Goal: Task Accomplishment & Management: Complete application form

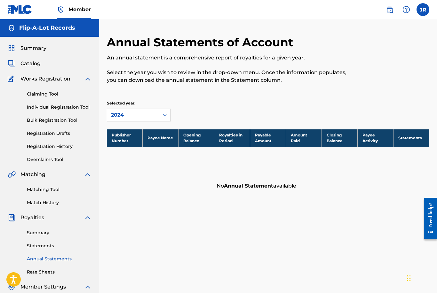
scroll to position [46, 0]
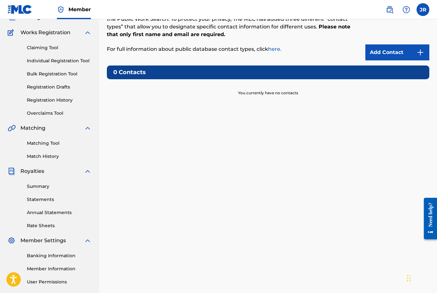
scroll to position [83, 0]
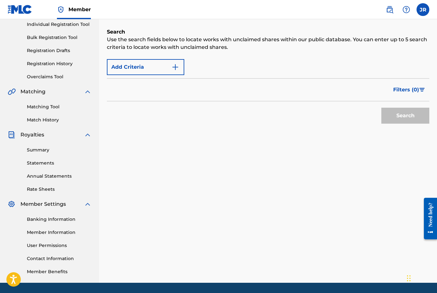
scroll to position [80, 0]
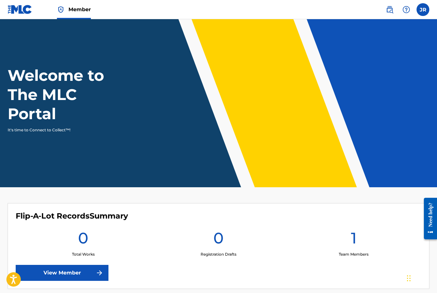
scroll to position [20, 0]
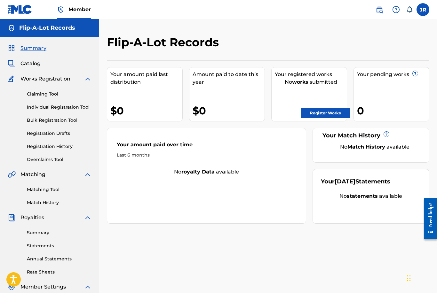
click at [423, 8] on label at bounding box center [422, 9] width 13 height 13
click at [423, 10] on input "JR [PERSON_NAME] [EMAIL_ADDRESS][DOMAIN_NAME] Notification Preferences Profile …" at bounding box center [423, 10] width 0 height 0
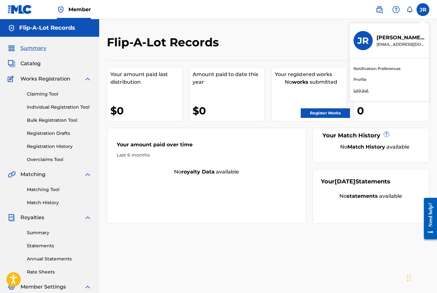
click at [325, 37] on div "Flip-A-Lot Records" at bounding box center [231, 44] width 248 height 19
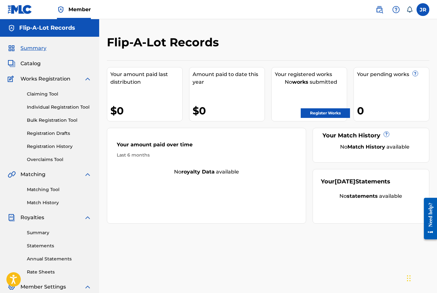
click at [326, 118] on link "Register Works" at bounding box center [325, 113] width 49 height 10
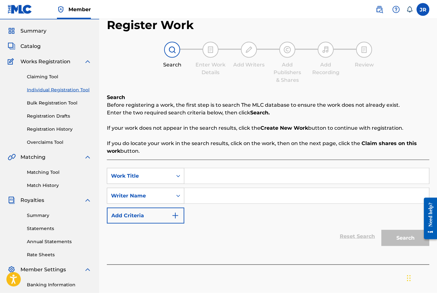
scroll to position [18, 0]
click at [210, 175] on input "Search Form" at bounding box center [306, 175] width 245 height 15
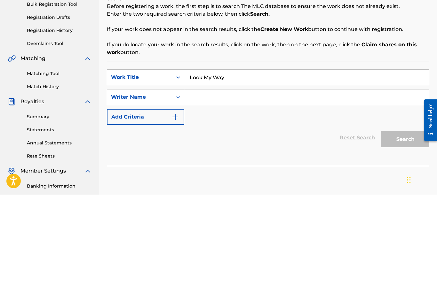
type input "Look My Way"
click at [263, 188] on input "Search Form" at bounding box center [306, 195] width 245 height 15
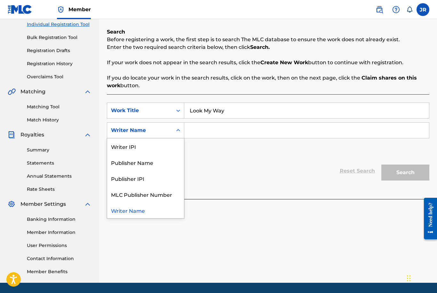
click at [239, 131] on input "Search Form" at bounding box center [306, 130] width 245 height 15
click at [233, 131] on input "Flip-A-Lot" at bounding box center [306, 130] width 245 height 15
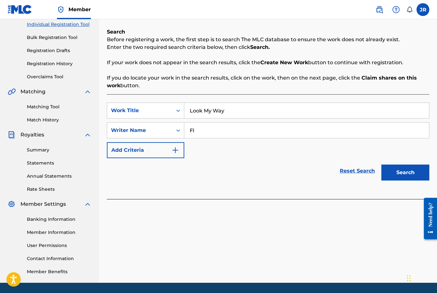
type input "F"
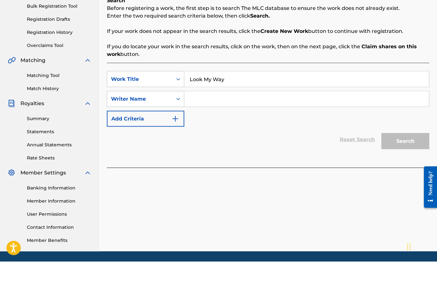
click at [178, 146] on img "Search Form" at bounding box center [175, 150] width 8 height 8
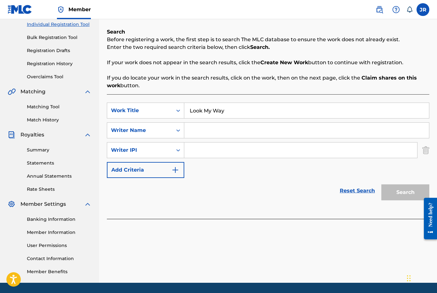
click at [172, 171] on img "Search Form" at bounding box center [175, 170] width 8 height 8
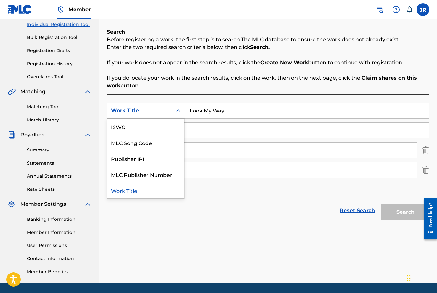
click at [214, 195] on div "SearchWithCriteria6c3228ea-218c-41ee-a7a2-61f427475f71 Work Title selected, 5 o…" at bounding box center [268, 150] width 322 height 95
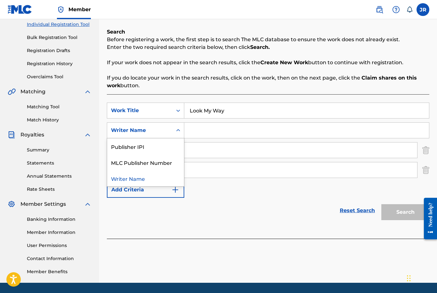
click at [202, 196] on div "SearchWithCriteria6c3228ea-218c-41ee-a7a2-61f427475f71 Work Title Look My Way S…" at bounding box center [268, 150] width 322 height 95
click at [211, 193] on div "SearchWithCriteria6c3228ea-218c-41ee-a7a2-61f427475f71 Work Title Look My Way S…" at bounding box center [268, 150] width 322 height 95
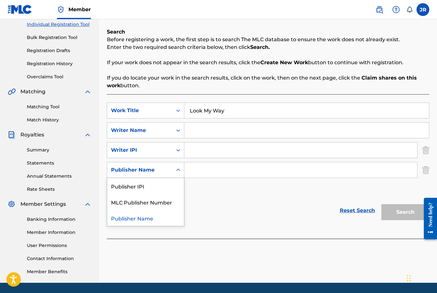
click at [209, 197] on div "SearchWithCriteria6c3228ea-218c-41ee-a7a2-61f427475f71 Work Title Look My Way S…" at bounding box center [268, 150] width 322 height 95
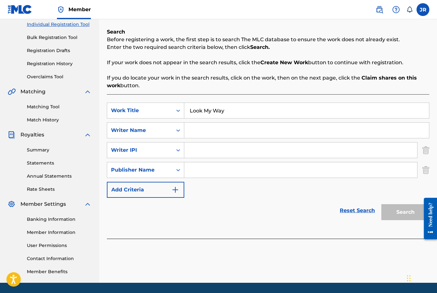
click at [204, 133] on input "Search Form" at bounding box center [306, 130] width 245 height 15
type input "[PERSON_NAME]"
click at [214, 157] on input "Search Form" at bounding box center [300, 150] width 233 height 15
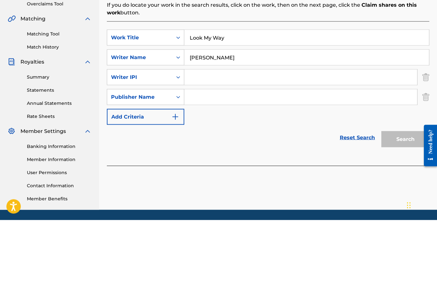
click at [177, 186] on img "Search Form" at bounding box center [175, 190] width 8 height 8
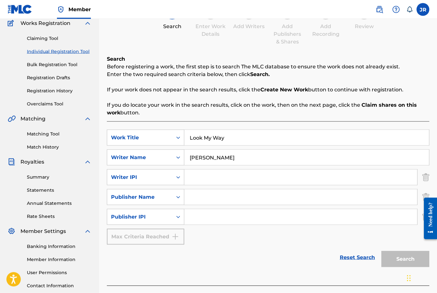
scroll to position [56, 0]
click at [202, 178] on input "Search Form" at bounding box center [300, 176] width 233 height 15
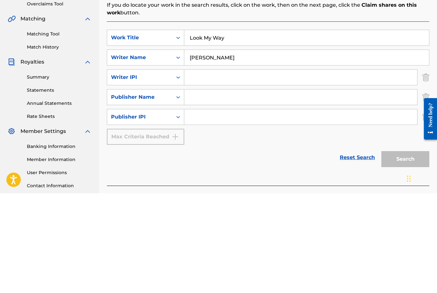
click at [196, 169] on input "Search Form" at bounding box center [300, 176] width 233 height 15
paste input "1269192230"
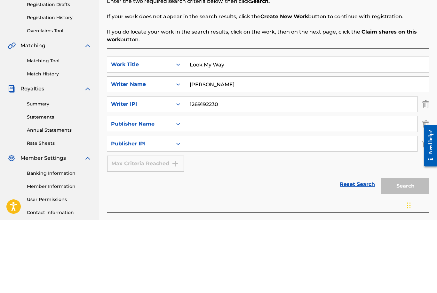
type input "1269192230"
click at [241, 189] on input "Search Form" at bounding box center [300, 196] width 233 height 15
type input "F"
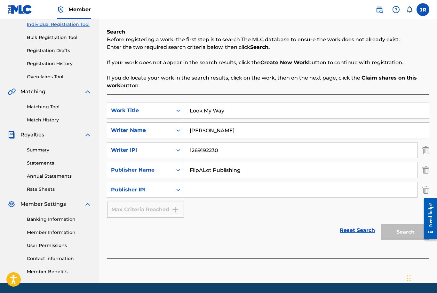
type input "FlipALot Publishing"
click at [421, 75] on p "If you do locate your work in the search results, click on the work, then on th…" at bounding box center [268, 81] width 322 height 15
click at [210, 189] on input "Search Form" at bounding box center [300, 189] width 233 height 15
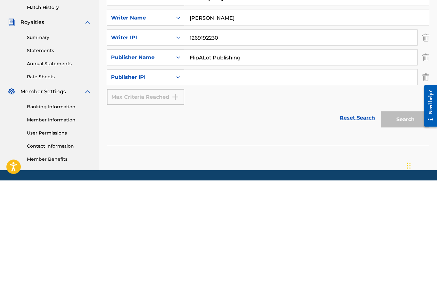
click at [204, 182] on input "Search Form" at bounding box center [300, 189] width 233 height 15
paste input "1268256529"
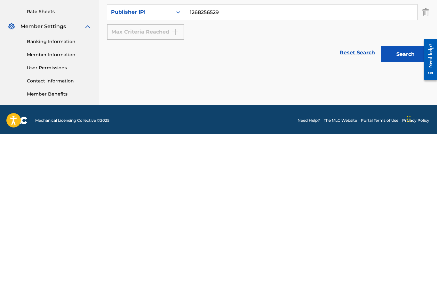
scroll to position [103, 0]
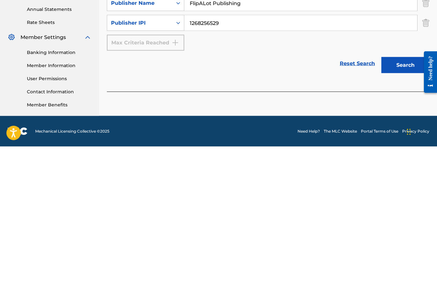
type input "1268256529"
click at [398, 204] on button "Search" at bounding box center [405, 212] width 48 height 16
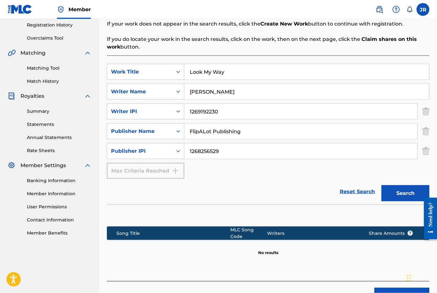
scroll to position [139, 0]
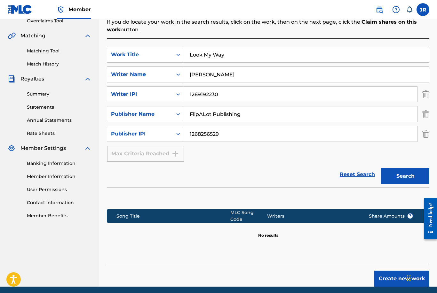
click at [393, 276] on button "Create new work" at bounding box center [401, 279] width 55 height 16
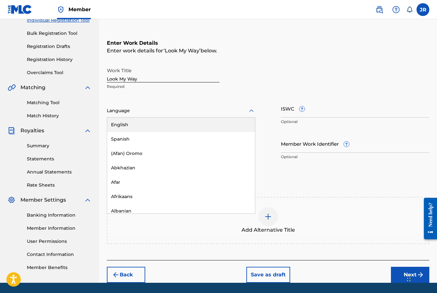
click at [194, 124] on div "English" at bounding box center [181, 125] width 148 height 14
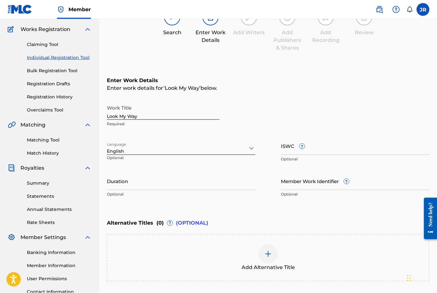
scroll to position [50, 0]
click at [162, 185] on input "Duration" at bounding box center [181, 181] width 148 height 18
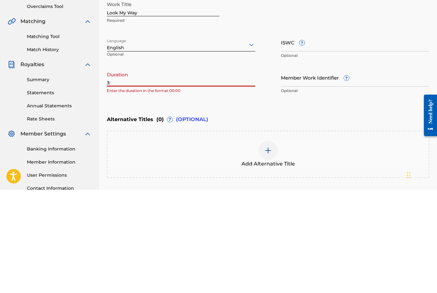
type input "3"
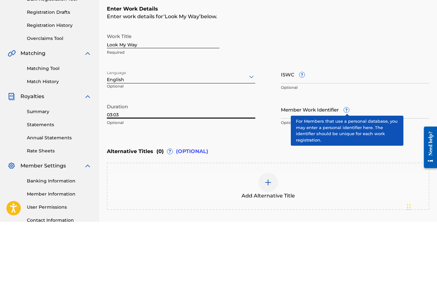
type input "03:03"
click at [346, 179] on span "?" at bounding box center [346, 181] width 5 height 5
click at [346, 172] on input "Member Work Identifier ?" at bounding box center [355, 181] width 148 height 18
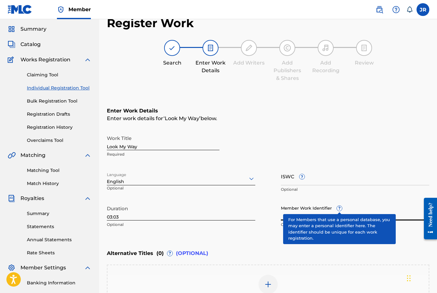
scroll to position [19, 0]
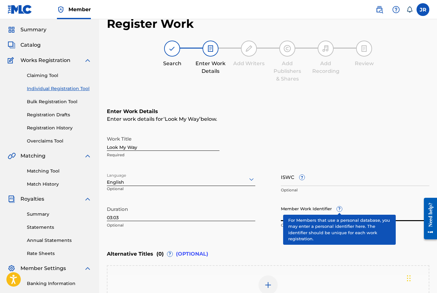
click at [320, 180] on input "ISWC ?" at bounding box center [355, 177] width 148 height 18
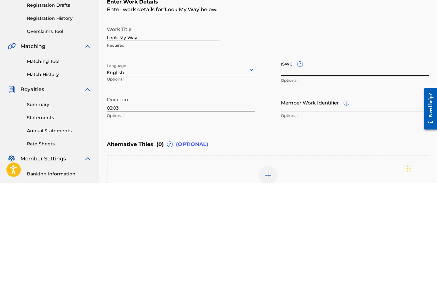
click at [285, 168] on input "ISWC ?" at bounding box center [355, 177] width 148 height 18
paste input "T3333629979"
type input "T3333629979"
click at [368, 203] on input "Member Work Identifier ?" at bounding box center [355, 212] width 148 height 18
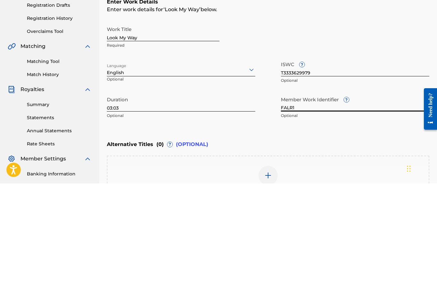
type input "FALR13"
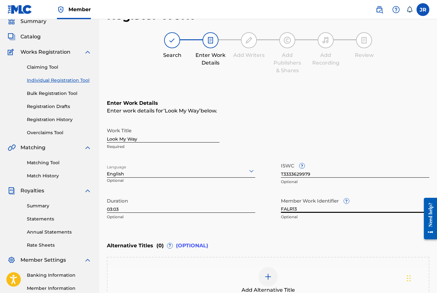
scroll to position [87, 0]
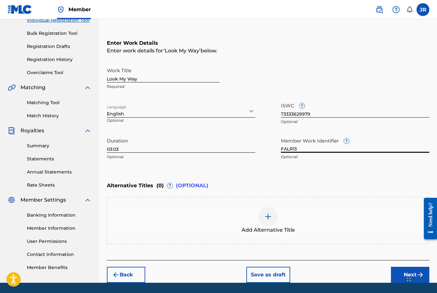
click at [407, 278] on button "Next" at bounding box center [410, 275] width 38 height 16
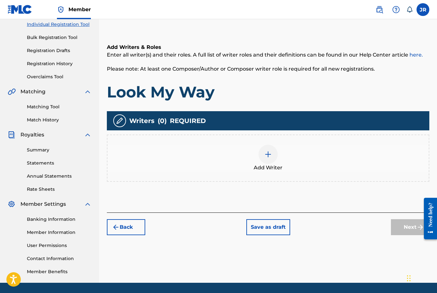
click at [264, 151] on img at bounding box center [268, 155] width 8 height 8
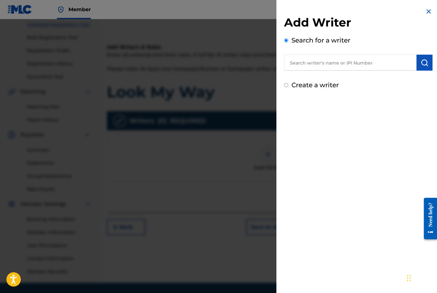
click at [330, 60] on input "text" at bounding box center [350, 63] width 132 height 16
click at [323, 60] on input "[PERSON_NAME]" at bounding box center [350, 63] width 132 height 16
click at [386, 60] on input "[PERSON_NAME]" at bounding box center [350, 63] width 132 height 16
click at [379, 67] on input "[PERSON_NAME]" at bounding box center [350, 63] width 132 height 16
type input "[PERSON_NAME]"
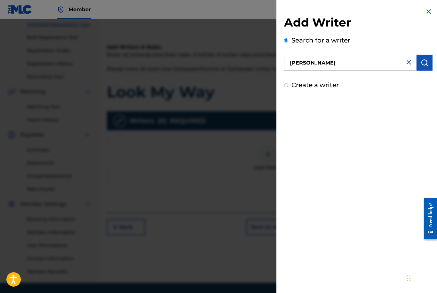
click at [427, 64] on img "submit" at bounding box center [425, 63] width 8 height 8
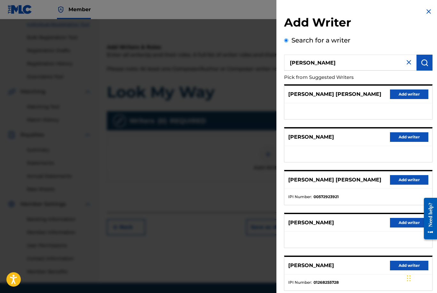
scroll to position [0, 0]
click at [368, 63] on input "[PERSON_NAME]" at bounding box center [350, 63] width 132 height 16
click at [410, 62] on img at bounding box center [409, 63] width 8 height 8
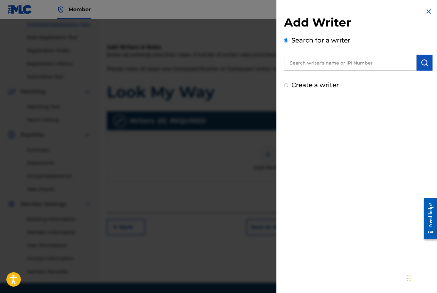
click at [427, 11] on img at bounding box center [429, 12] width 8 height 8
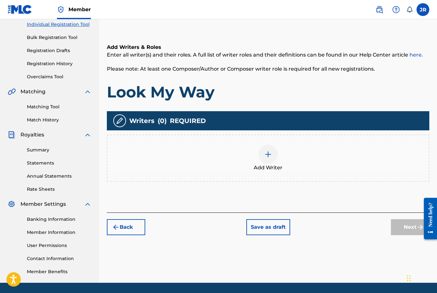
click at [332, 160] on div "Add Writer" at bounding box center [267, 158] width 321 height 27
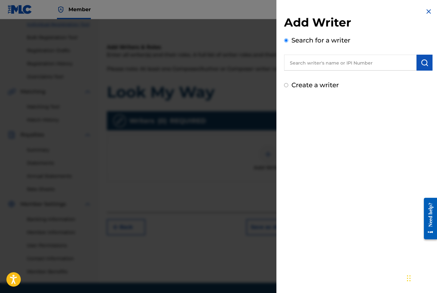
click at [240, 147] on div at bounding box center [218, 165] width 437 height 293
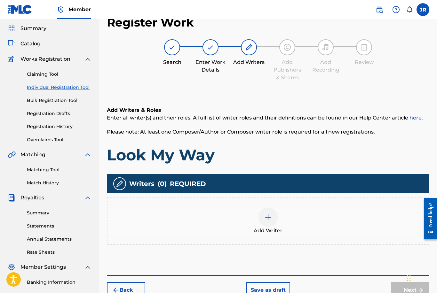
scroll to position [83, 0]
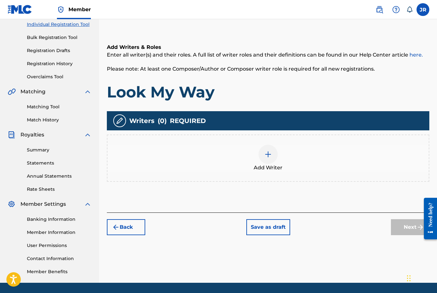
click at [269, 156] on img at bounding box center [268, 155] width 8 height 8
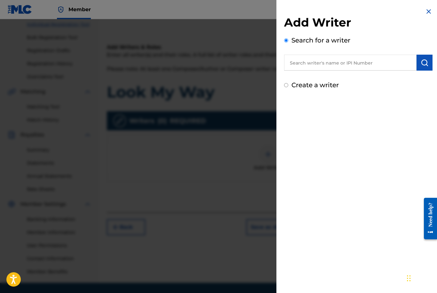
click at [327, 66] on input "text" at bounding box center [350, 63] width 132 height 16
click at [294, 61] on input "text" at bounding box center [350, 63] width 132 height 16
paste input "1268255728"
type input "1268255728"
click at [427, 60] on img "submit" at bounding box center [425, 63] width 8 height 8
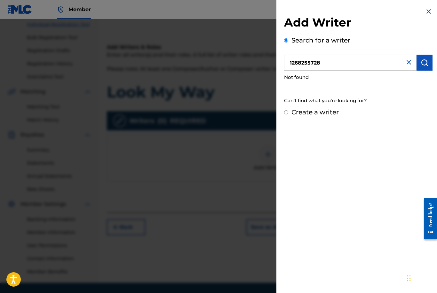
click at [288, 113] on input "Create a writer" at bounding box center [286, 112] width 4 height 4
radio input "false"
radio input "true"
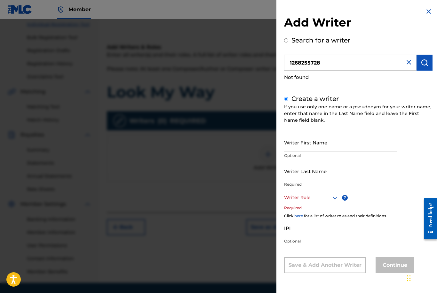
click at [408, 64] on img at bounding box center [409, 63] width 8 height 8
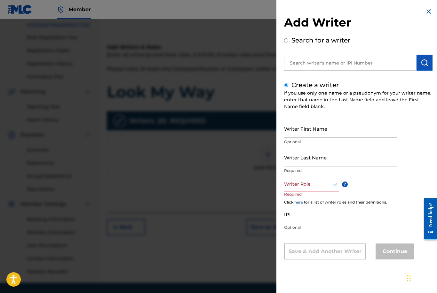
click at [331, 133] on input "Writer First Name" at bounding box center [340, 129] width 113 height 18
type input "[PERSON_NAME]"
click at [335, 160] on input "Writer Last Name" at bounding box center [340, 157] width 113 height 18
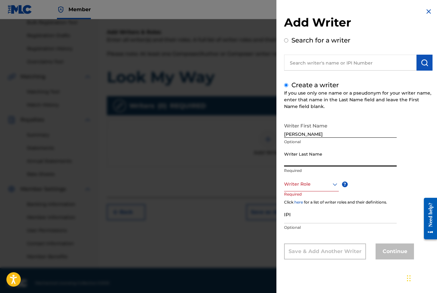
scroll to position [103, 0]
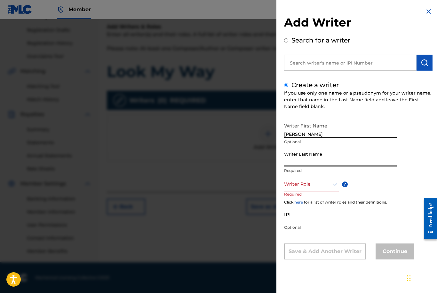
click at [313, 160] on input "Writer Last Name" at bounding box center [340, 157] width 113 height 18
click at [322, 164] on input "[PERSON_NAME]" at bounding box center [340, 157] width 113 height 18
type input "[PERSON_NAME]"
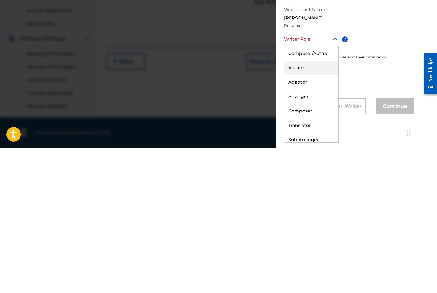
click at [312, 206] on div "Author" at bounding box center [311, 213] width 54 height 14
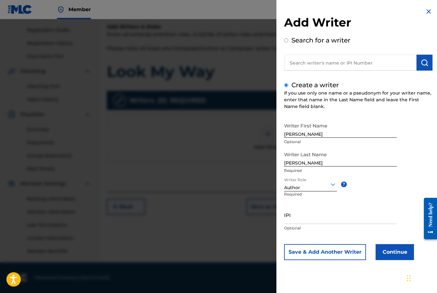
click at [305, 221] on input "IPI" at bounding box center [340, 215] width 113 height 18
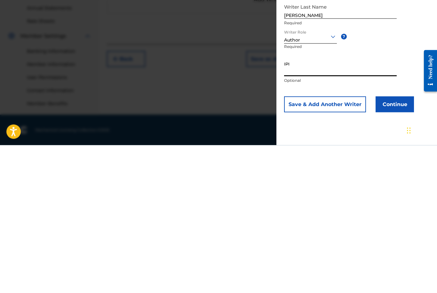
click at [286, 206] on input "IPI" at bounding box center [340, 215] width 113 height 18
paste input "1268255728"
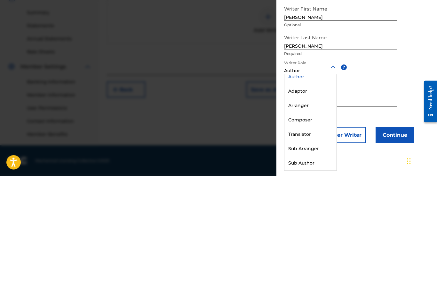
scroll to position [0, 0]
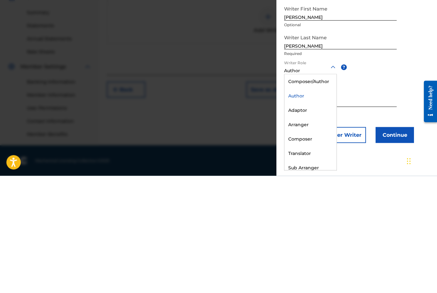
click at [369, 203] on div "Writer First Name [PERSON_NAME] Optional Writer Last Name [PERSON_NAME] Require…" at bounding box center [358, 190] width 148 height 141
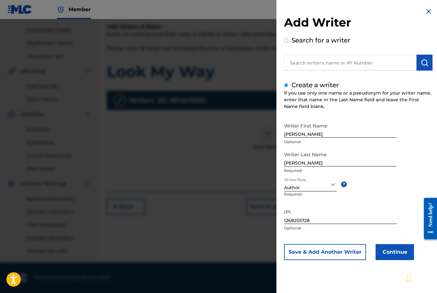
click at [325, 223] on input "1268255728" at bounding box center [340, 215] width 113 height 18
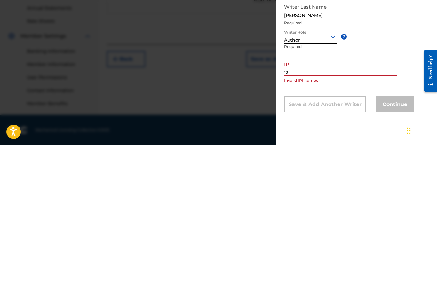
type input "1"
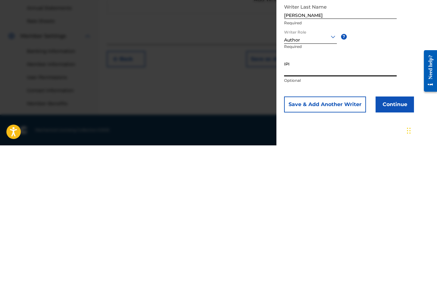
paste input "1268255728"
type input "1268255728"
click at [344, 244] on button "Save & Add Another Writer" at bounding box center [325, 252] width 82 height 16
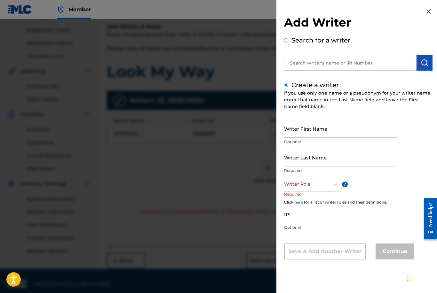
click at [202, 136] on div at bounding box center [218, 165] width 437 height 293
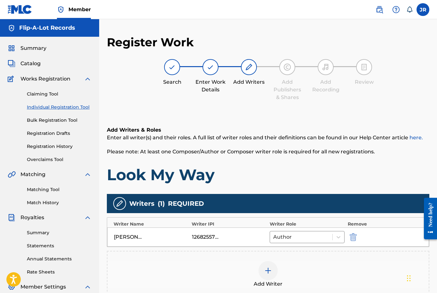
click at [176, 67] on img at bounding box center [172, 67] width 8 height 8
click at [213, 70] on img at bounding box center [211, 67] width 8 height 8
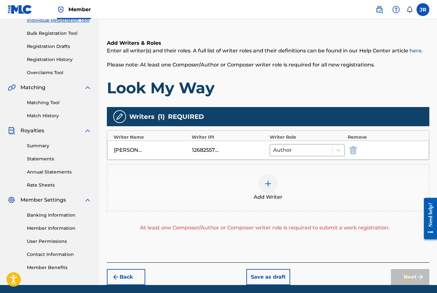
scroll to position [89, 0]
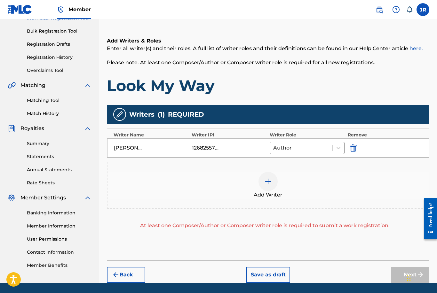
click at [268, 182] on img at bounding box center [268, 182] width 8 height 8
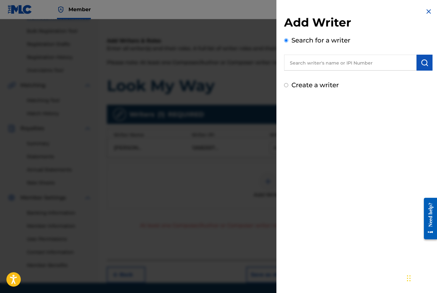
click at [287, 86] on input "Create a writer" at bounding box center [286, 85] width 4 height 4
radio input "false"
radio input "true"
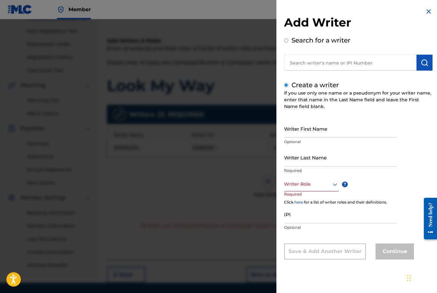
click at [325, 131] on input "Writer First Name" at bounding box center [340, 129] width 113 height 18
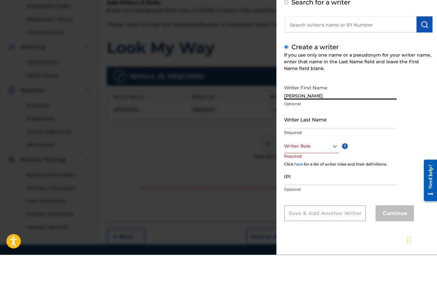
type input "[PERSON_NAME]"
click at [320, 148] on input "Writer Last Name" at bounding box center [340, 157] width 113 height 18
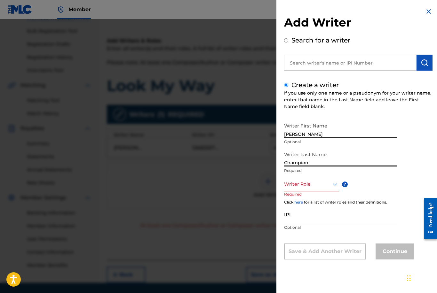
type input "Champion"
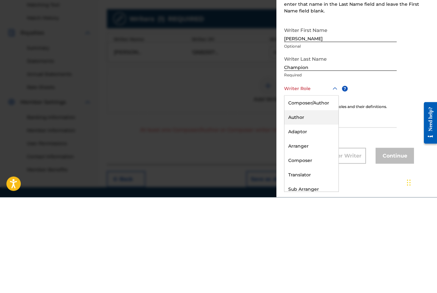
click at [309, 206] on div "Author" at bounding box center [311, 213] width 54 height 14
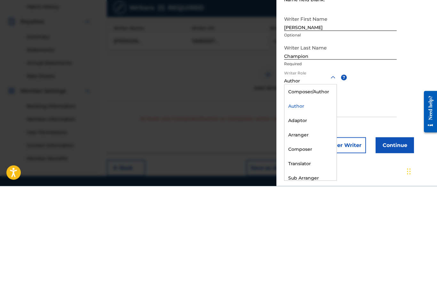
scroll to position [0, 0]
click at [305, 206] on div "Author" at bounding box center [310, 213] width 52 height 14
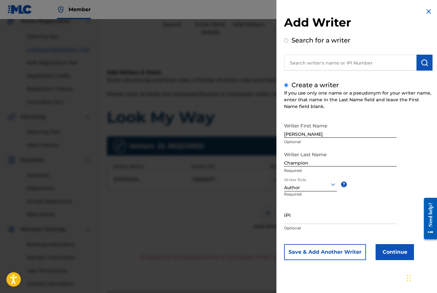
scroll to position [55, 0]
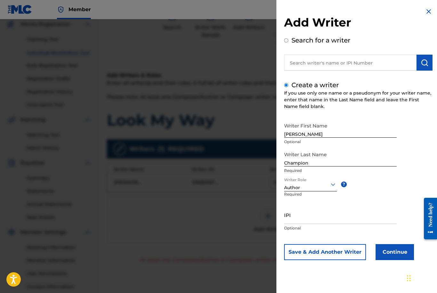
click at [303, 222] on input "IPI" at bounding box center [340, 215] width 113 height 18
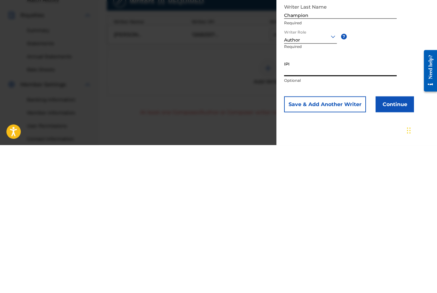
click at [296, 206] on input "IPI" at bounding box center [340, 215] width 113 height 18
paste input "1186671326"
type input "1186671326"
click at [339, 244] on button "Save & Add Another Writer" at bounding box center [325, 252] width 82 height 16
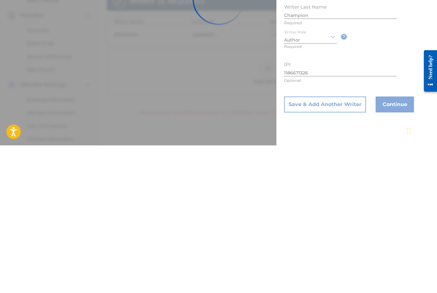
scroll to position [110, 0]
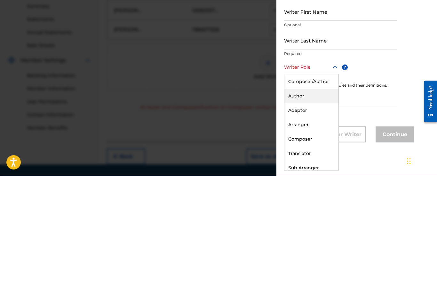
click at [318, 206] on div "Author" at bounding box center [311, 213] width 54 height 14
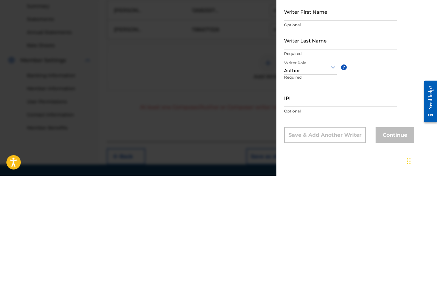
scroll to position [129, 0]
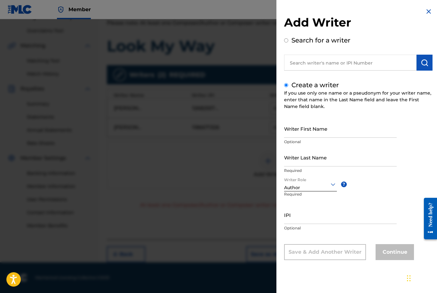
click at [302, 220] on input "IPI" at bounding box center [340, 215] width 113 height 18
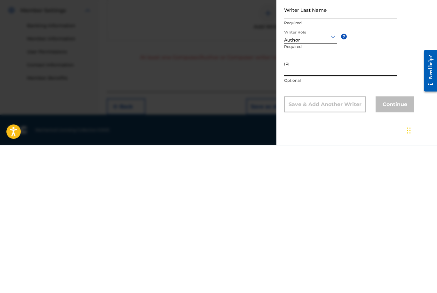
click at [290, 206] on input "IPI" at bounding box center [340, 215] width 113 height 18
paste input "1186671326"
click at [390, 206] on input "1186671326" at bounding box center [340, 215] width 113 height 18
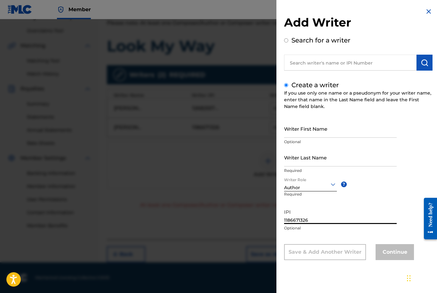
type input "1186671326"
click at [316, 132] on input "Writer First Name" at bounding box center [340, 129] width 113 height 18
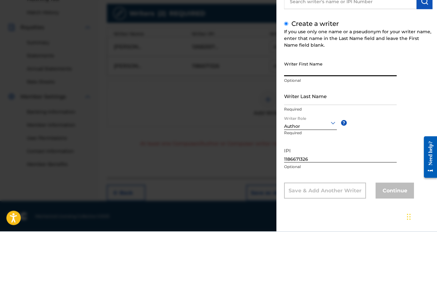
click at [229, 89] on div at bounding box center [218, 165] width 437 height 293
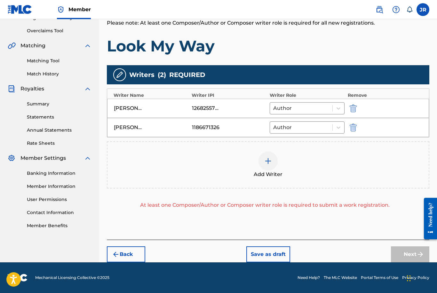
click at [265, 160] on img at bounding box center [268, 161] width 8 height 8
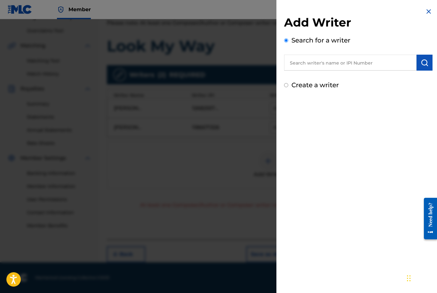
click at [287, 87] on input "Create a writer" at bounding box center [286, 85] width 4 height 4
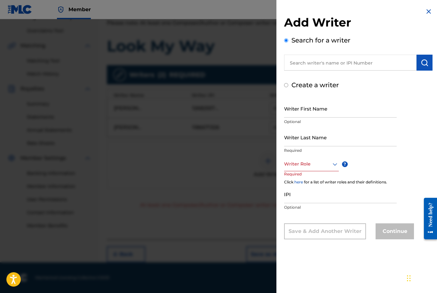
radio input "false"
radio input "true"
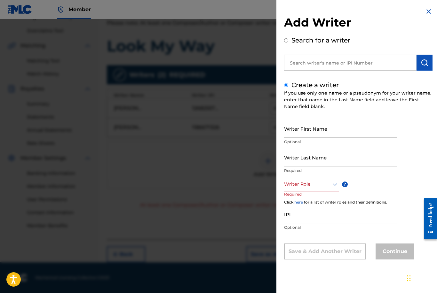
click at [316, 132] on input "Writer First Name" at bounding box center [340, 129] width 113 height 18
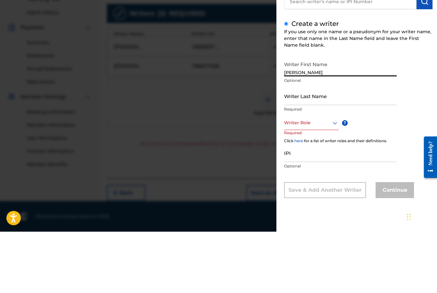
type input "[PERSON_NAME]"
click at [314, 148] on input "Writer Last Name" at bounding box center [340, 157] width 113 height 18
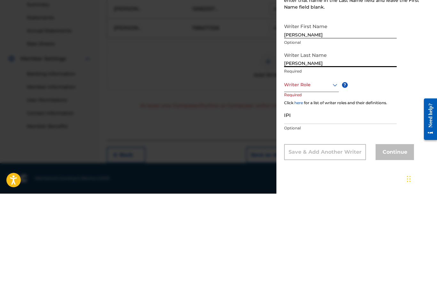
type input "[PERSON_NAME]"
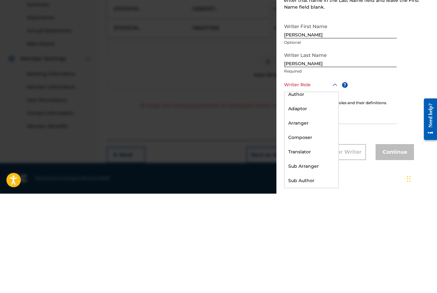
scroll to position [19, 0]
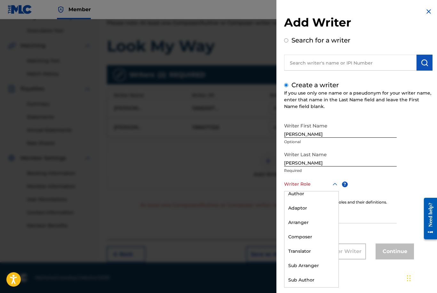
click at [313, 240] on div "Composer" at bounding box center [311, 237] width 54 height 14
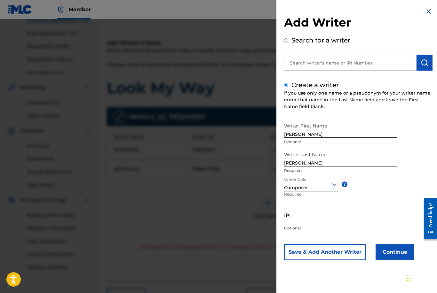
scroll to position [108, 0]
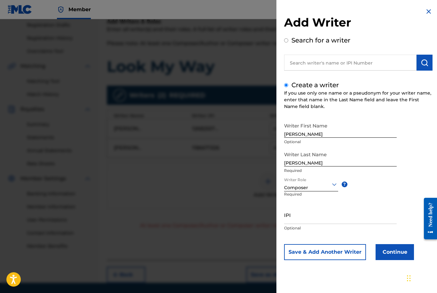
click at [298, 220] on input "IPI" at bounding box center [340, 215] width 113 height 18
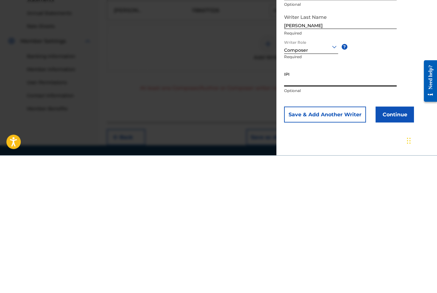
paste input "1269192230"
type input "1269192230"
click at [340, 244] on button "Save & Add Another Writer" at bounding box center [325, 252] width 82 height 16
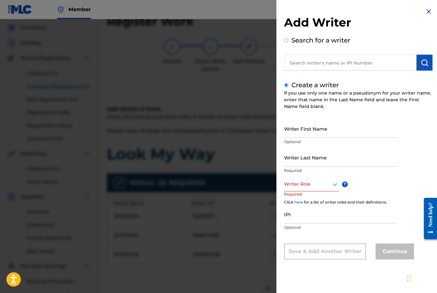
scroll to position [19, 0]
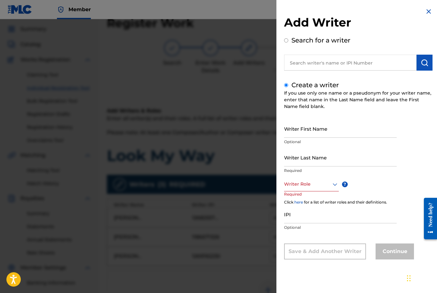
click at [311, 133] on input "Writer First Name" at bounding box center [340, 129] width 113 height 18
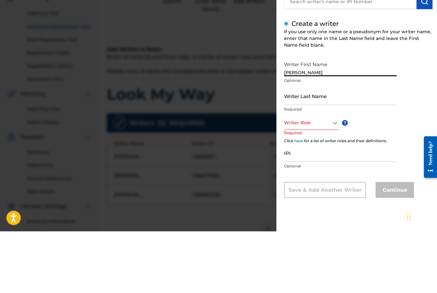
type input "[PERSON_NAME]"
click at [325, 148] on input "Writer Last Name" at bounding box center [340, 157] width 113 height 18
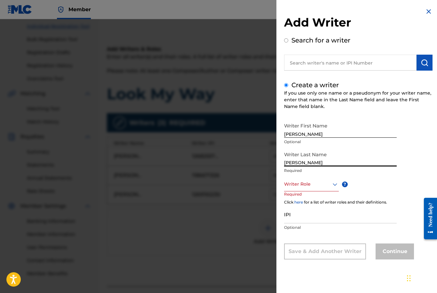
type input "[PERSON_NAME]"
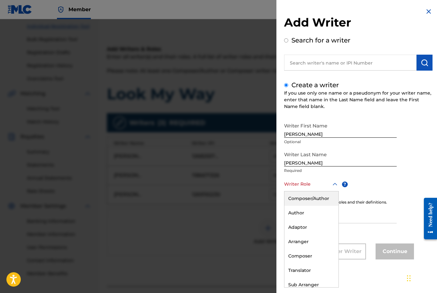
click at [307, 259] on div "Composer" at bounding box center [311, 256] width 54 height 14
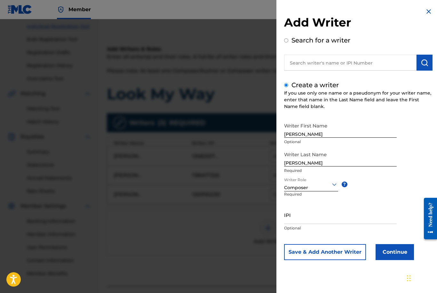
scroll to position [128, 0]
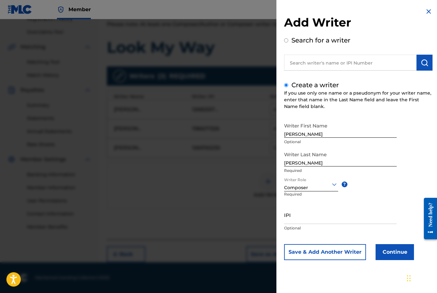
click at [297, 219] on input "IPI" at bounding box center [340, 215] width 113 height 18
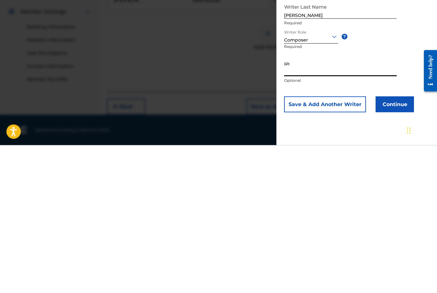
click at [291, 206] on input "IPI" at bounding box center [340, 215] width 113 height 18
paste input "1268444039"
type input "1268444039"
click at [338, 244] on button "Save & Add Another Writer" at bounding box center [325, 252] width 82 height 16
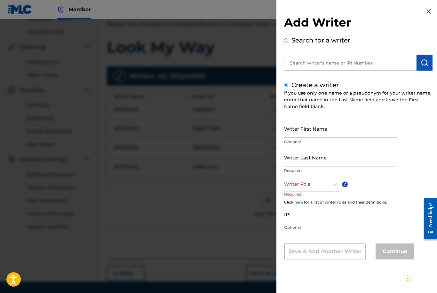
click at [245, 212] on div at bounding box center [218, 165] width 437 height 293
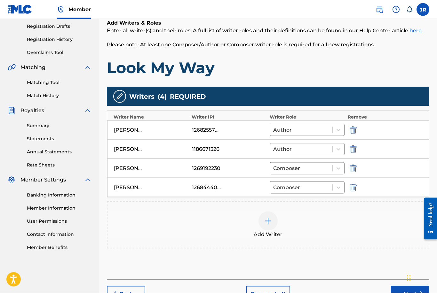
scroll to position [126, 0]
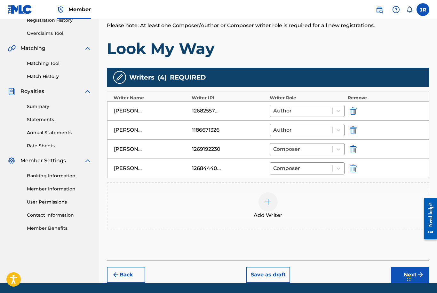
click at [408, 275] on button "Next" at bounding box center [410, 275] width 38 height 16
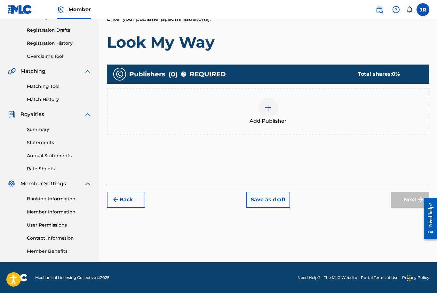
scroll to position [83, 0]
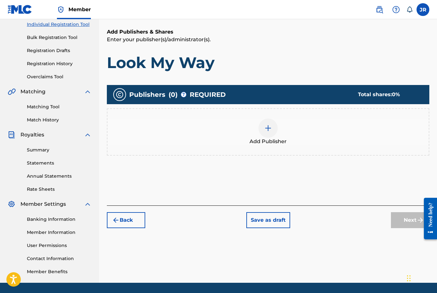
click at [266, 129] on img at bounding box center [268, 128] width 8 height 8
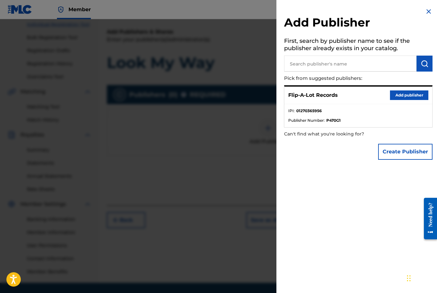
click at [396, 154] on button "Create Publisher" at bounding box center [405, 152] width 54 height 16
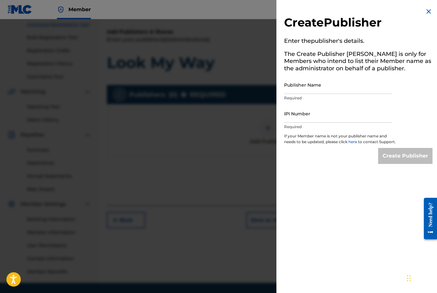
click at [297, 89] on input "Publisher Name" at bounding box center [338, 85] width 108 height 18
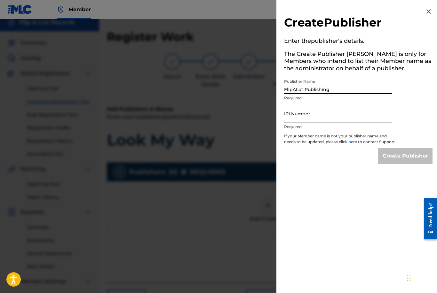
scroll to position [0, 0]
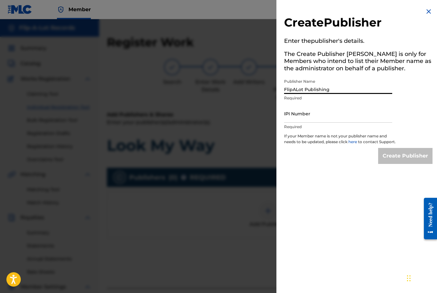
type input "FlipALot Publishing"
click at [294, 115] on input "IPI Number" at bounding box center [338, 114] width 108 height 18
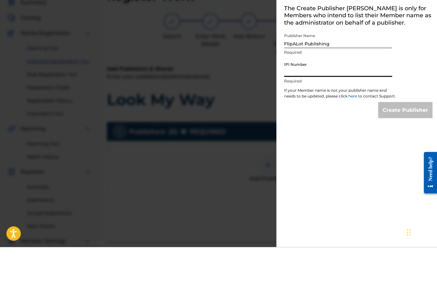
click at [292, 105] on input "IPI Number" at bounding box center [338, 114] width 108 height 18
paste input "1268256529"
type input "1268256529"
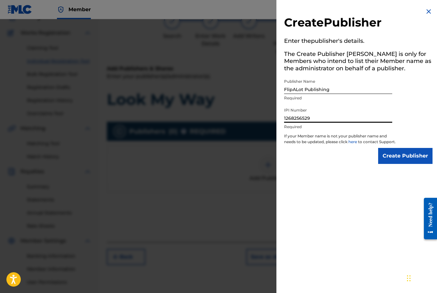
click at [392, 162] on input "Create Publisher" at bounding box center [405, 156] width 54 height 16
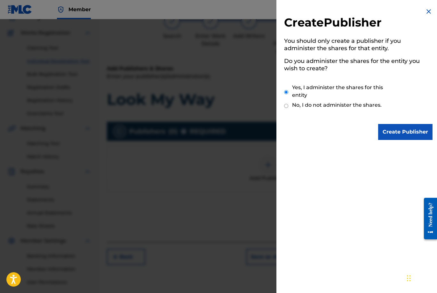
click at [426, 9] on img at bounding box center [429, 12] width 8 height 8
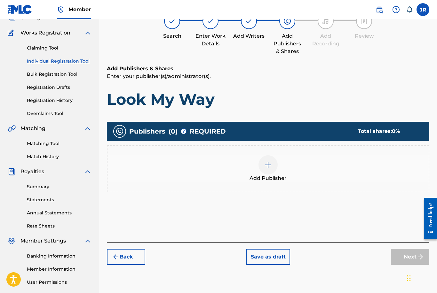
click at [265, 168] on img at bounding box center [268, 165] width 8 height 8
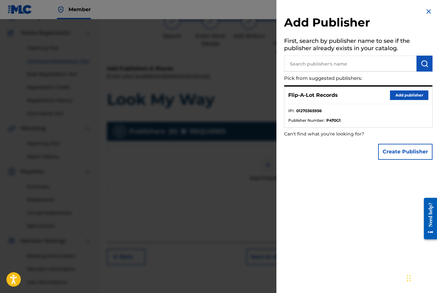
click at [391, 152] on button "Create Publisher" at bounding box center [405, 152] width 54 height 16
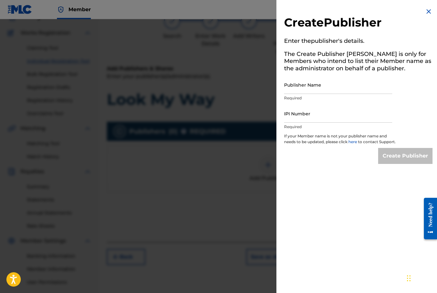
click at [299, 88] on input "Publisher Name" at bounding box center [338, 85] width 108 height 18
click at [292, 117] on input "IPI Number" at bounding box center [338, 114] width 108 height 18
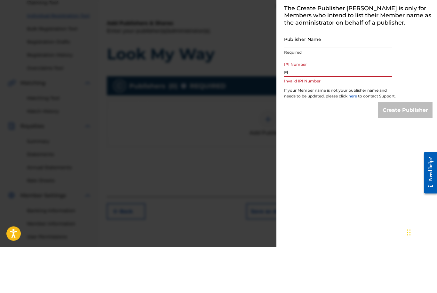
type input "F"
click at [288, 105] on input "IPI Number" at bounding box center [338, 114] width 108 height 18
paste input "1268256529"
type input "1268256529"
click at [288, 76] on input "Publisher Name" at bounding box center [338, 85] width 108 height 18
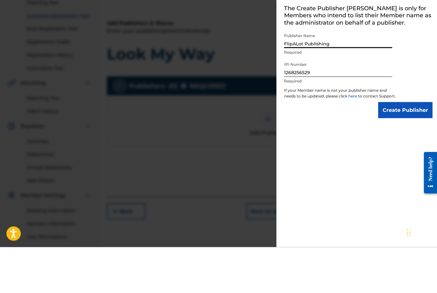
scroll to position [92, 0]
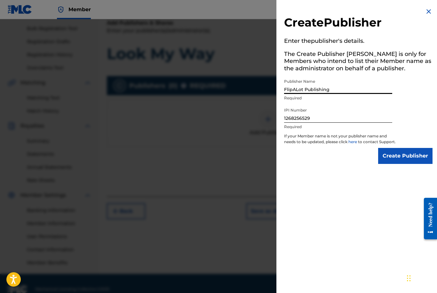
type input "FlipALot Publishing"
click at [353, 142] on link "here" at bounding box center [353, 141] width 10 height 5
click at [426, 10] on img at bounding box center [429, 12] width 8 height 8
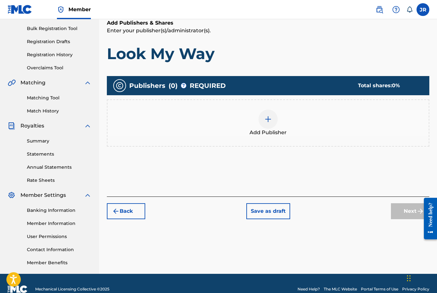
click at [427, 10] on label at bounding box center [422, 9] width 13 height 13
click at [423, 10] on input "JR [PERSON_NAME] [EMAIL_ADDRESS][DOMAIN_NAME] Notification Preferences Profile …" at bounding box center [423, 10] width 0 height 0
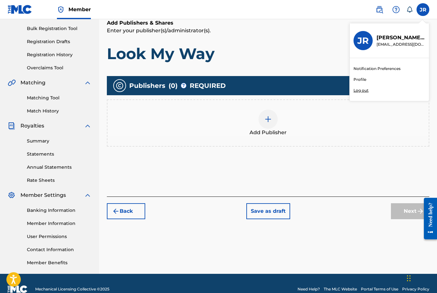
click at [357, 80] on link "Profile" at bounding box center [359, 80] width 13 height 6
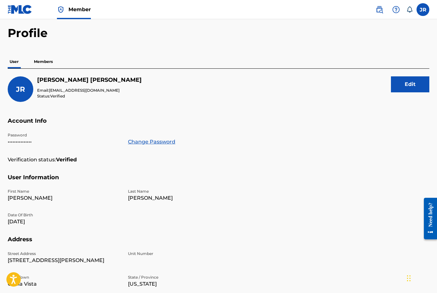
scroll to position [27, 0]
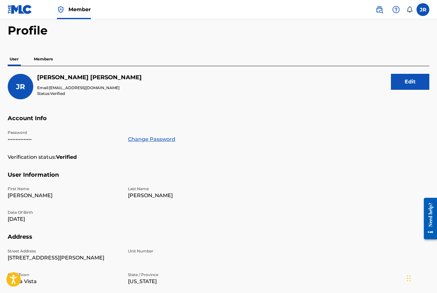
click at [403, 78] on button "Edit" at bounding box center [410, 82] width 38 height 16
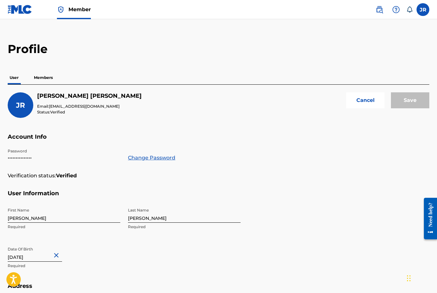
scroll to position [0, 0]
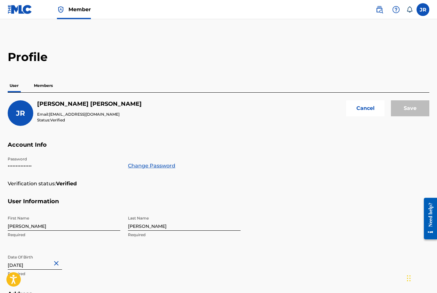
click at [41, 87] on p "Members" at bounding box center [43, 85] width 23 height 13
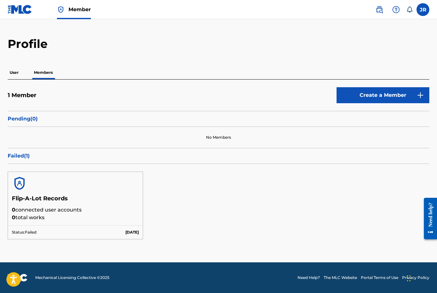
scroll to position [20, 0]
click at [24, 152] on p "Failed ( 1 )" at bounding box center [219, 156] width 422 height 8
click at [62, 152] on p "Failed ( 1 )" at bounding box center [219, 156] width 422 height 8
click at [22, 152] on p "Failed ( 1 )" at bounding box center [219, 156] width 422 height 8
click at [42, 206] on p "0 connected user accounts" at bounding box center [75, 210] width 127 height 8
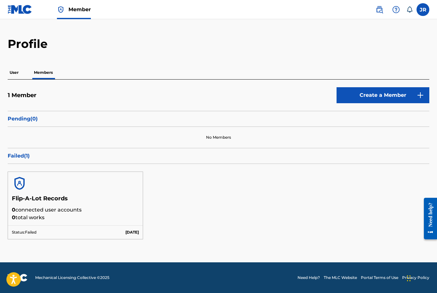
click at [41, 195] on h5 "Flip-A-Lot Records" at bounding box center [75, 200] width 127 height 11
click at [20, 176] on img at bounding box center [19, 183] width 15 height 15
click at [23, 115] on p "Pending ( 0 )" at bounding box center [219, 119] width 422 height 8
click at [24, 92] on h5 "1 Member" at bounding box center [22, 95] width 29 height 7
click at [422, 91] on img at bounding box center [420, 95] width 8 height 8
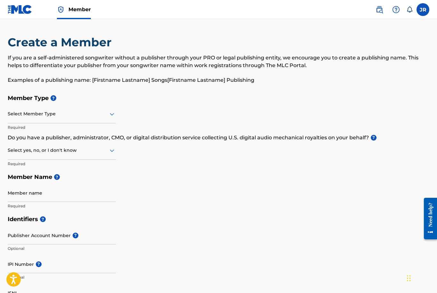
click at [114, 118] on icon at bounding box center [112, 114] width 8 height 8
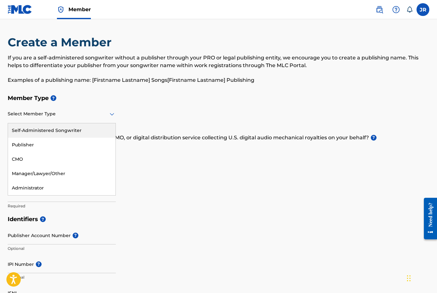
scroll to position [20, 0]
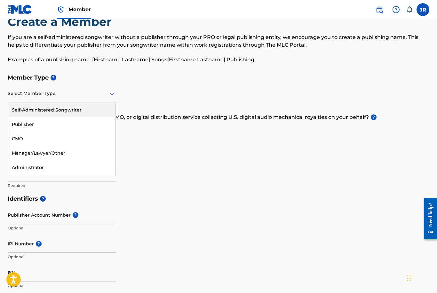
click at [28, 123] on div "Publisher" at bounding box center [61, 124] width 107 height 14
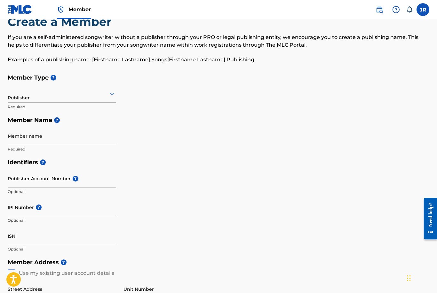
click at [32, 136] on input "Member name" at bounding box center [62, 136] width 108 height 18
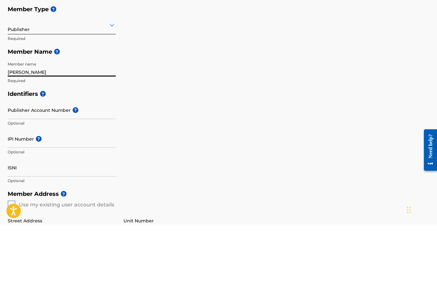
click at [57, 117] on span "?" at bounding box center [57, 120] width 6 height 6
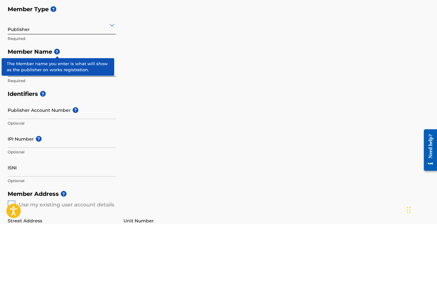
scroll to position [89, 0]
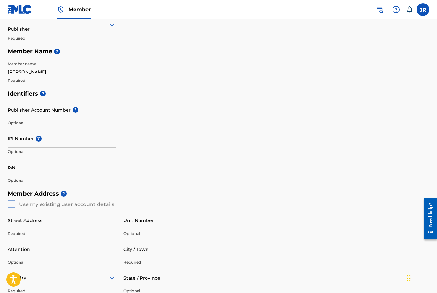
click at [167, 72] on div "Member Type ? Publisher Required Member Name ? Member name [PERSON_NAME]" at bounding box center [219, 44] width 422 height 85
click at [40, 70] on input "[PERSON_NAME]" at bounding box center [62, 67] width 108 height 18
type input "J"
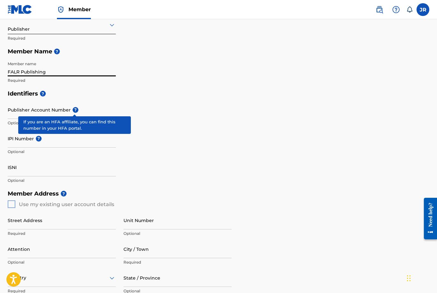
type input "FALR Publishing"
click at [75, 110] on span "?" at bounding box center [76, 110] width 6 height 6
click at [75, 110] on input "Publisher Account Number ?" at bounding box center [62, 110] width 108 height 18
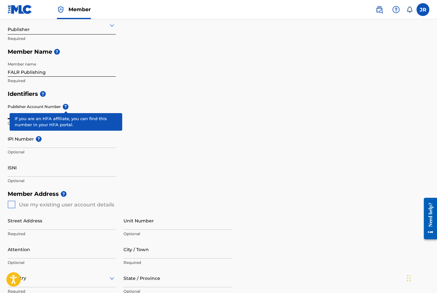
click at [152, 98] on h5 "Identifiers ?" at bounding box center [219, 94] width 422 height 14
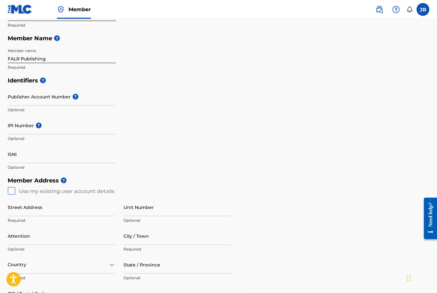
scroll to position [103, 0]
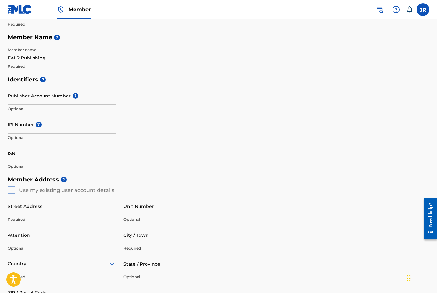
click at [37, 122] on span "?" at bounding box center [39, 125] width 6 height 6
click at [37, 122] on input "IPI Number ?" at bounding box center [62, 124] width 108 height 18
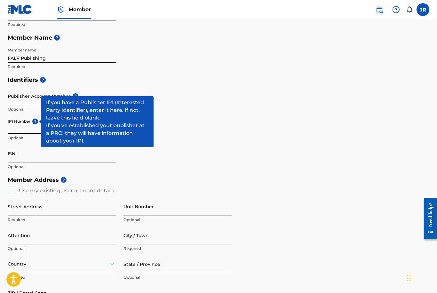
click at [193, 106] on div "Identifiers ? Publisher Account Number ? Optional IPI Number ? Optional ISNI Op…" at bounding box center [219, 123] width 422 height 100
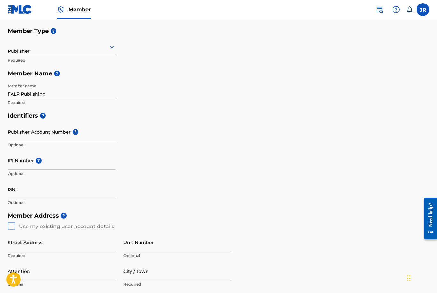
scroll to position [0, 0]
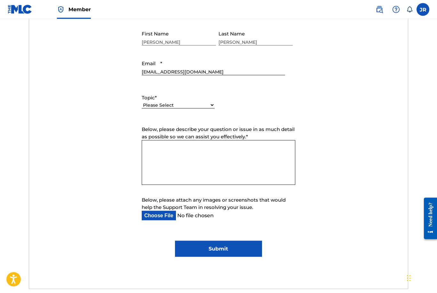
scroll to position [261, 0]
click at [209, 104] on select "Please Select I need help with my account I need help with managing my catalog …" at bounding box center [178, 105] width 73 height 7
select select "I need help with my account"
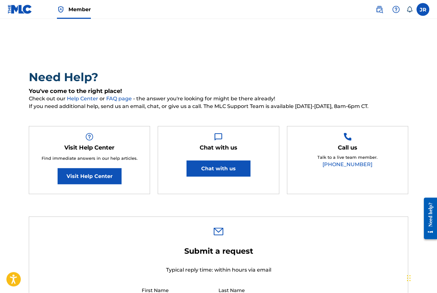
scroll to position [0, 0]
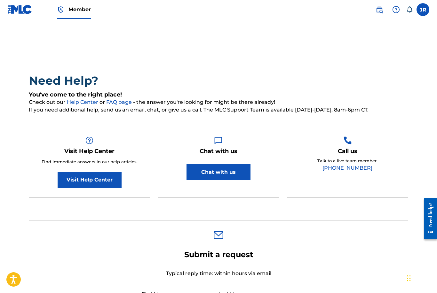
click at [205, 171] on button "Chat with us" at bounding box center [218, 172] width 64 height 16
click at [101, 179] on link "Visit Help Center" at bounding box center [90, 180] width 64 height 16
